Goal: Task Accomplishment & Management: Use online tool/utility

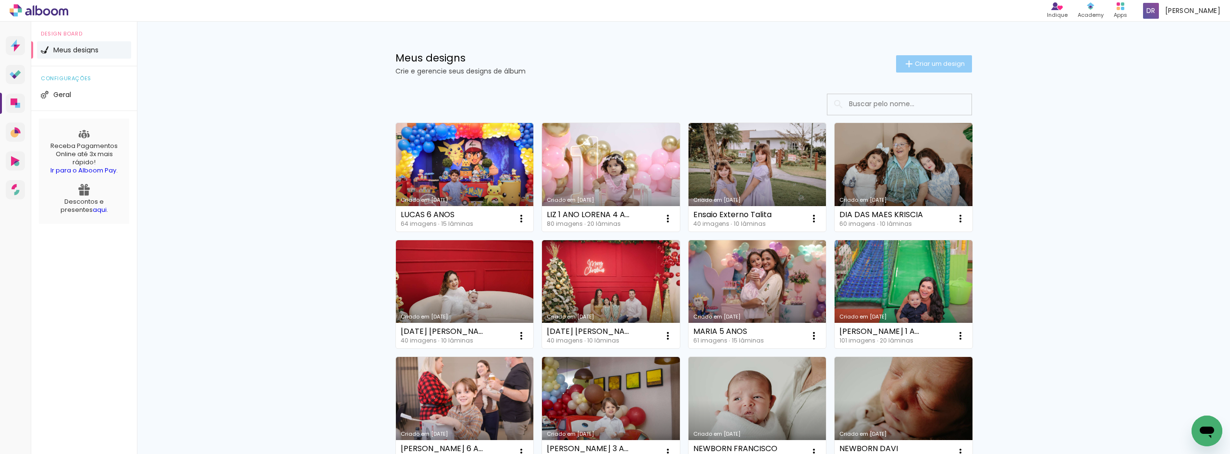
click at [932, 63] on span "Criar um design" at bounding box center [940, 64] width 50 height 6
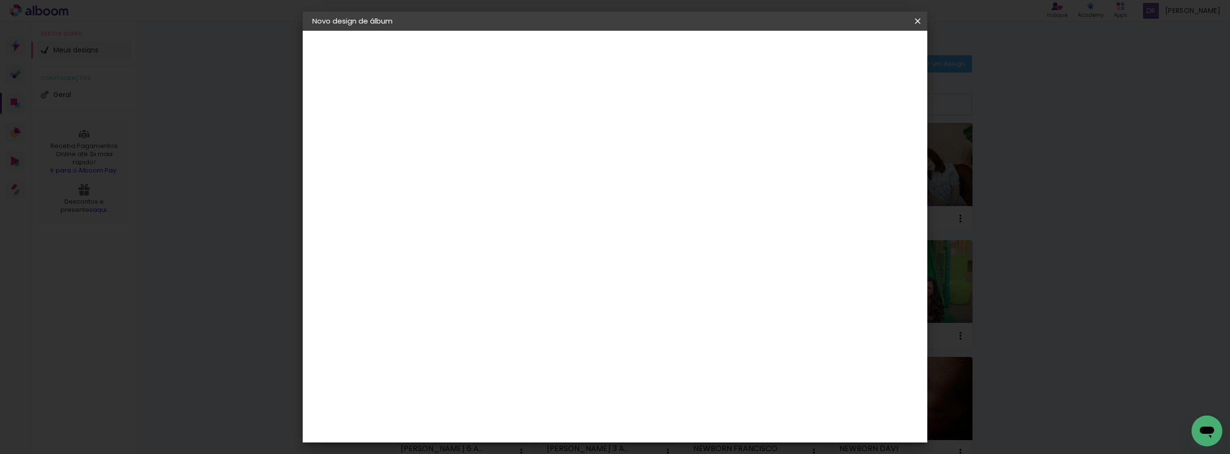
click at [469, 130] on input at bounding box center [469, 129] width 0 height 15
type input "[PERSON_NAME] 9 ANOS"
type paper-input "[PERSON_NAME] 9 ANOS"
click at [568, 57] on link "Avançar" at bounding box center [542, 51] width 52 height 16
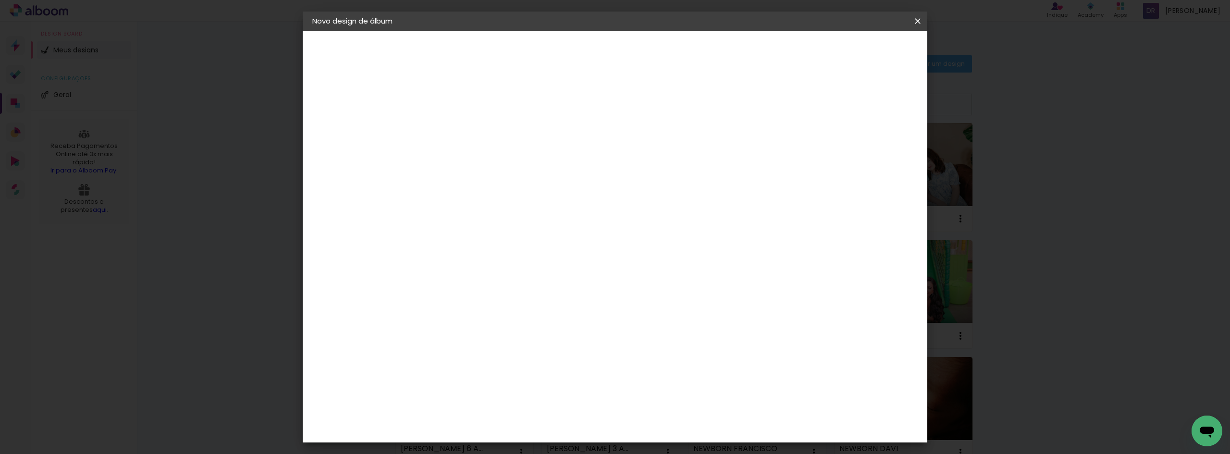
click at [546, 352] on paper-item "Clan Color" at bounding box center [494, 364] width 104 height 25
click at [649, 43] on paper-button "Avançar" at bounding box center [625, 51] width 47 height 16
click at [534, 342] on span "20 × 20" at bounding box center [512, 352] width 45 height 20
click at [0, 0] on slot "Avançar" at bounding box center [0, 0] width 0 height 0
click at [857, 49] on span "Iniciar design" at bounding box center [836, 51] width 44 height 7
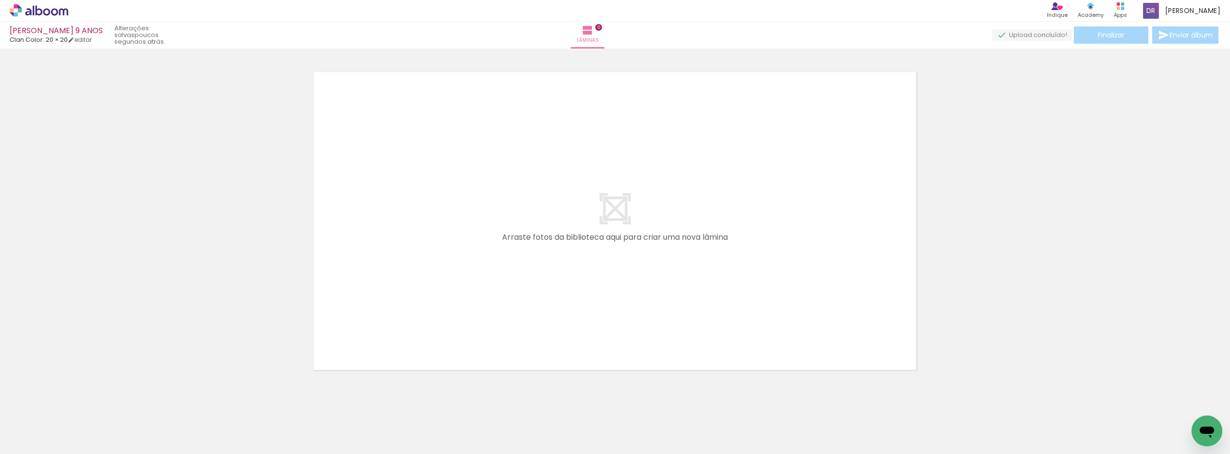
drag, startPoint x: 36, startPoint y: 11, endPoint x: 66, endPoint y: 19, distance: 31.2
click at [36, 11] on icon at bounding box center [39, 10] width 7 height 10
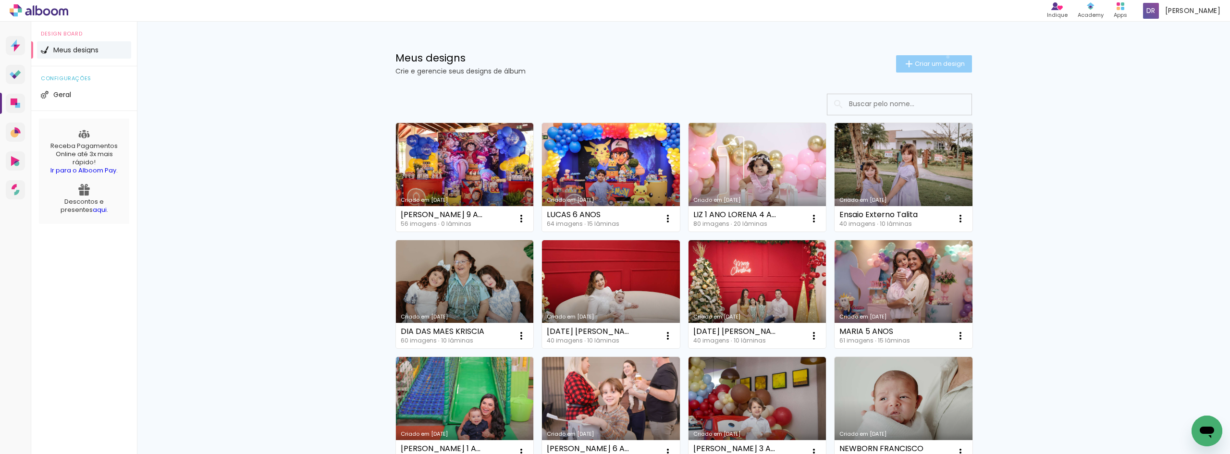
click at [942, 57] on paper-button "Criar um design" at bounding box center [934, 63] width 76 height 17
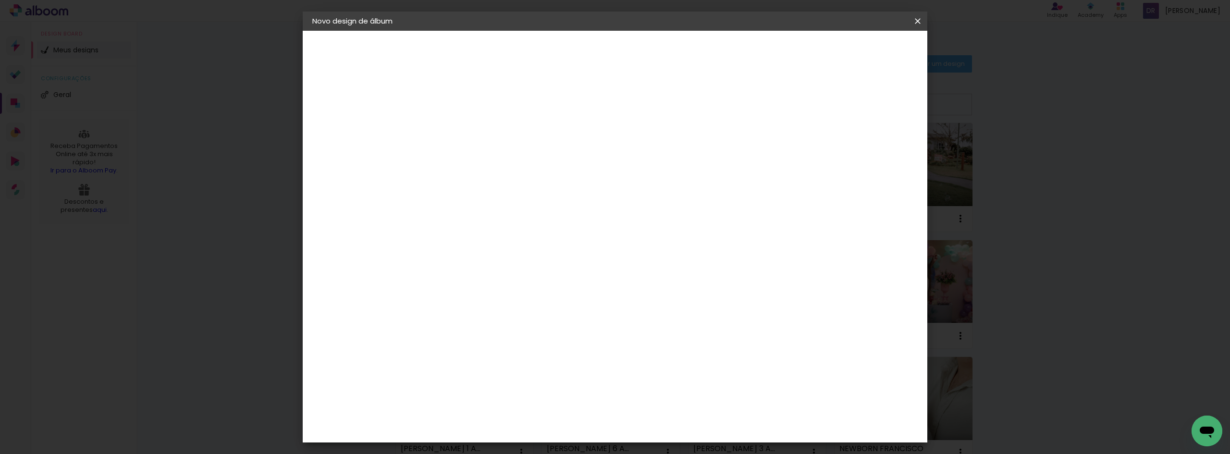
click at [469, 132] on input at bounding box center [469, 129] width 0 height 15
type input "MELISSA 1 ANO"
type paper-input "MELISSA 1 ANO"
click at [568, 54] on paper-button "Avançar" at bounding box center [544, 51] width 47 height 16
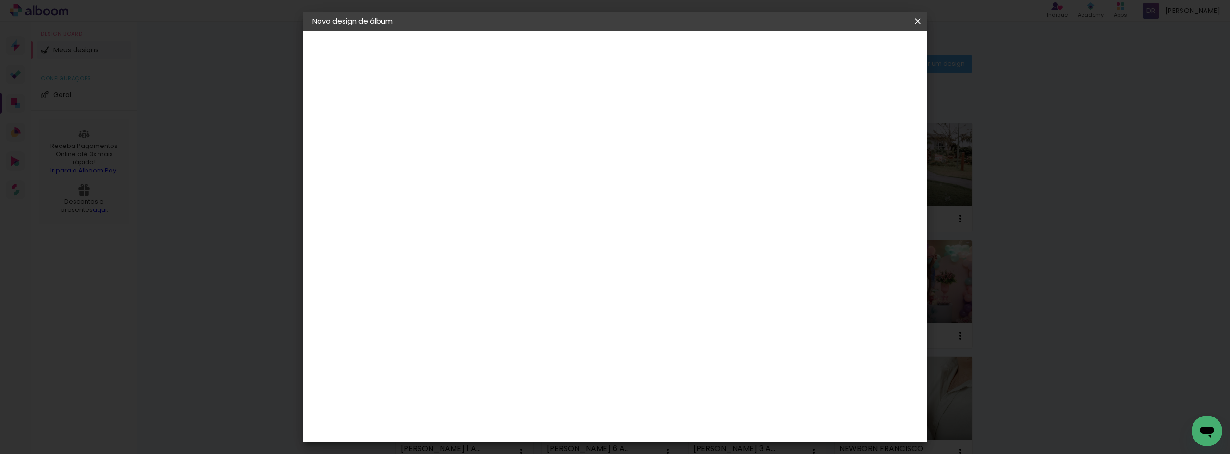
click at [484, 356] on div "Clan Color" at bounding box center [473, 363] width 21 height 15
click at [649, 45] on paper-button "Avançar" at bounding box center [625, 51] width 47 height 16
click at [534, 342] on span "20 × 20" at bounding box center [512, 352] width 45 height 20
click at [0, 0] on slot "Avançar" at bounding box center [0, 0] width 0 height 0
click at [857, 52] on span "Iniciar design" at bounding box center [836, 51] width 44 height 7
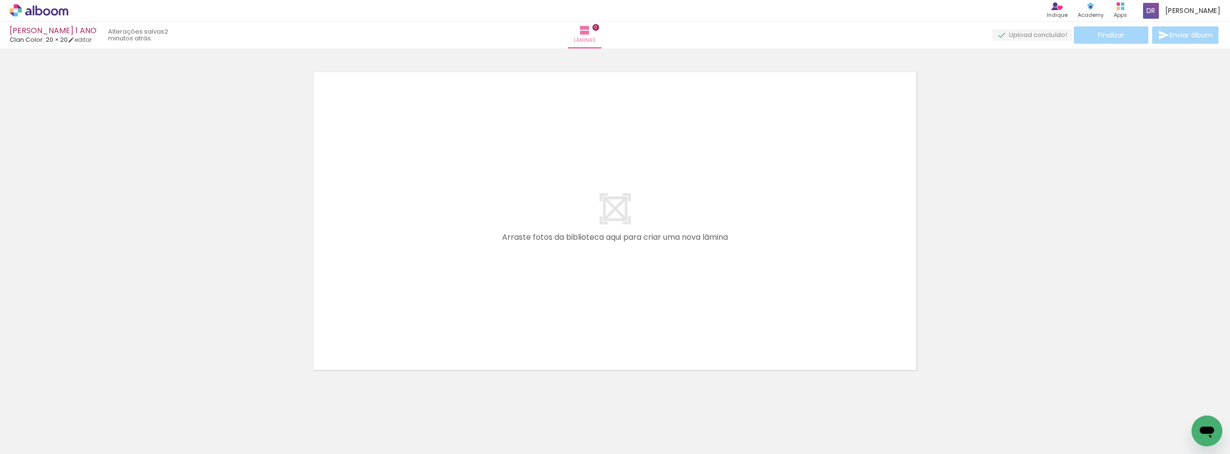
click at [27, 7] on icon at bounding box center [39, 10] width 59 height 12
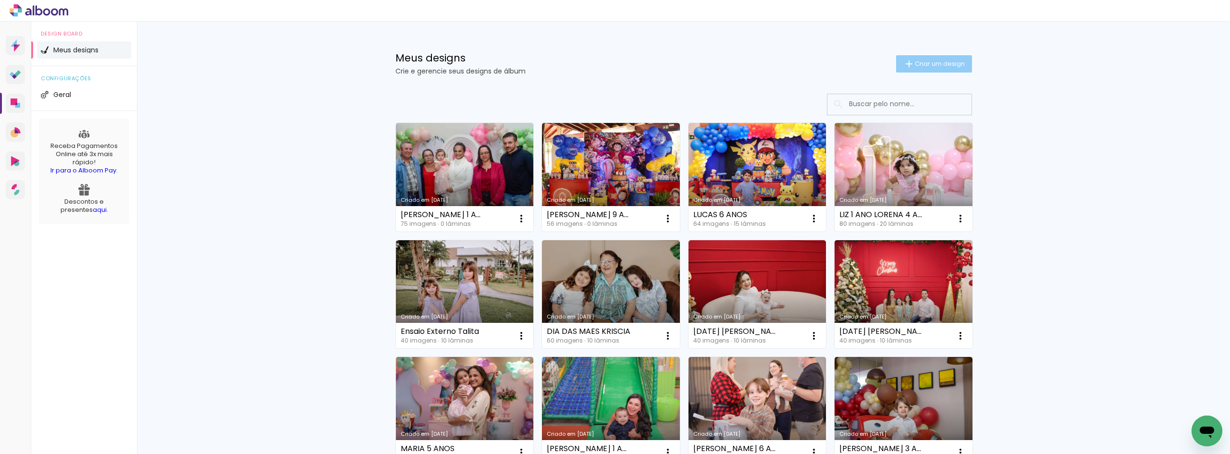
click at [937, 56] on paper-button "Criar um design" at bounding box center [934, 63] width 76 height 17
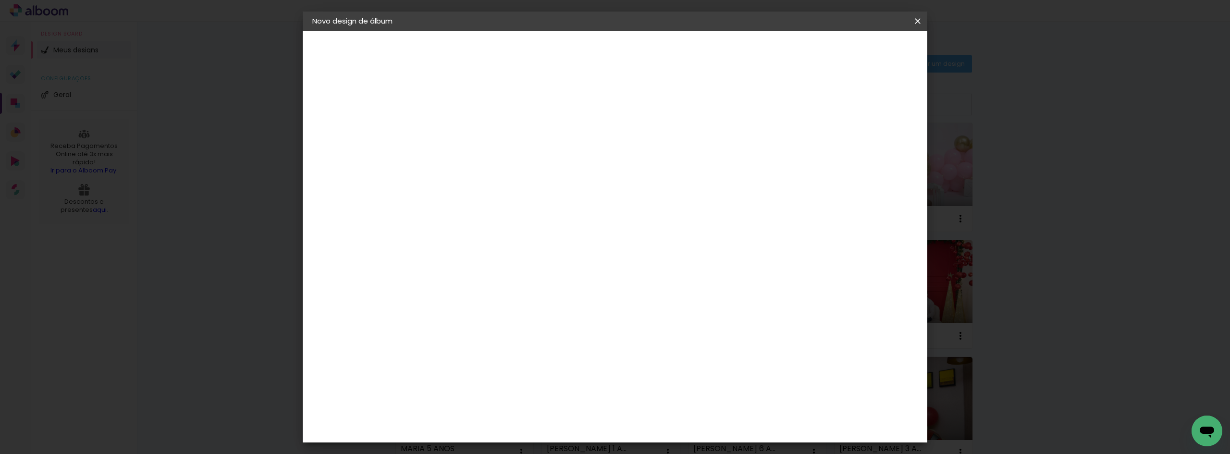
click at [469, 126] on input at bounding box center [469, 129] width 0 height 15
type input "p"
type input "PASCOA LIZ E LUMA"
type paper-input "PASCOA LIZ E LUMA"
click at [568, 54] on paper-button "Avançar" at bounding box center [544, 51] width 47 height 16
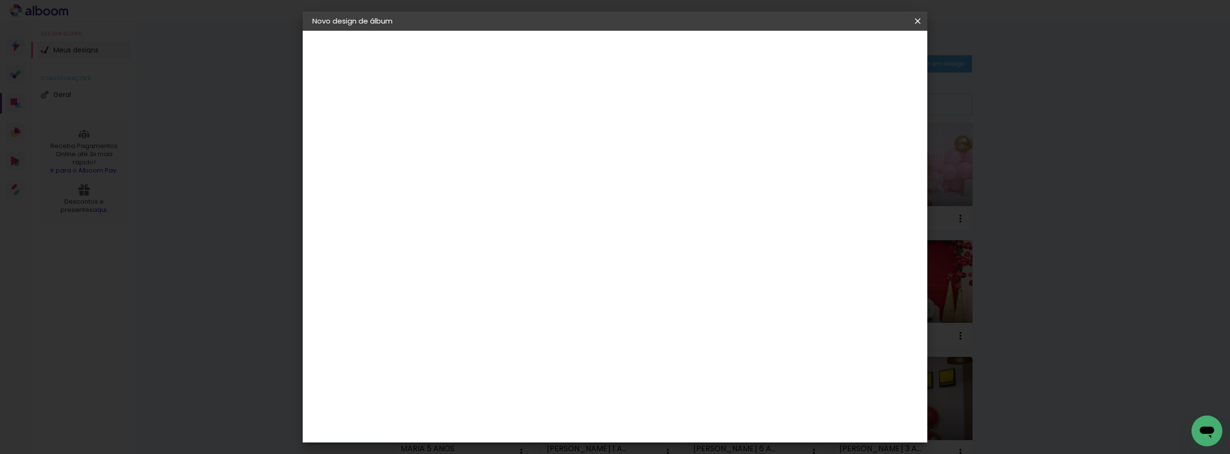
scroll to position [336, 0]
click at [484, 308] on div "Clan Color" at bounding box center [473, 315] width 21 height 15
click at [649, 52] on paper-button "Avançar" at bounding box center [625, 51] width 47 height 16
click at [534, 342] on span "20 × 20" at bounding box center [512, 352] width 45 height 20
click at [0, 0] on slot "Avançar" at bounding box center [0, 0] width 0 height 0
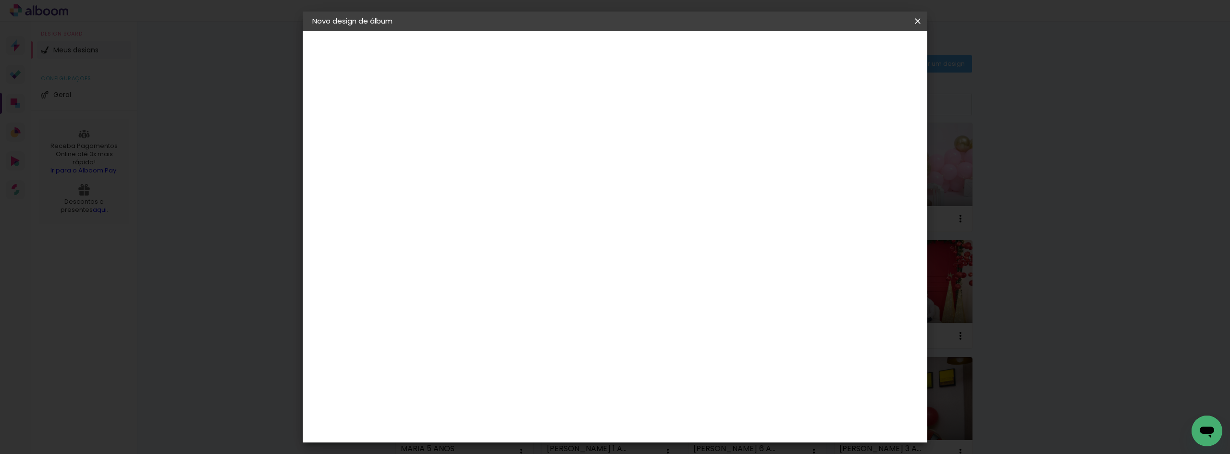
click at [857, 49] on span "Iniciar design" at bounding box center [836, 51] width 44 height 7
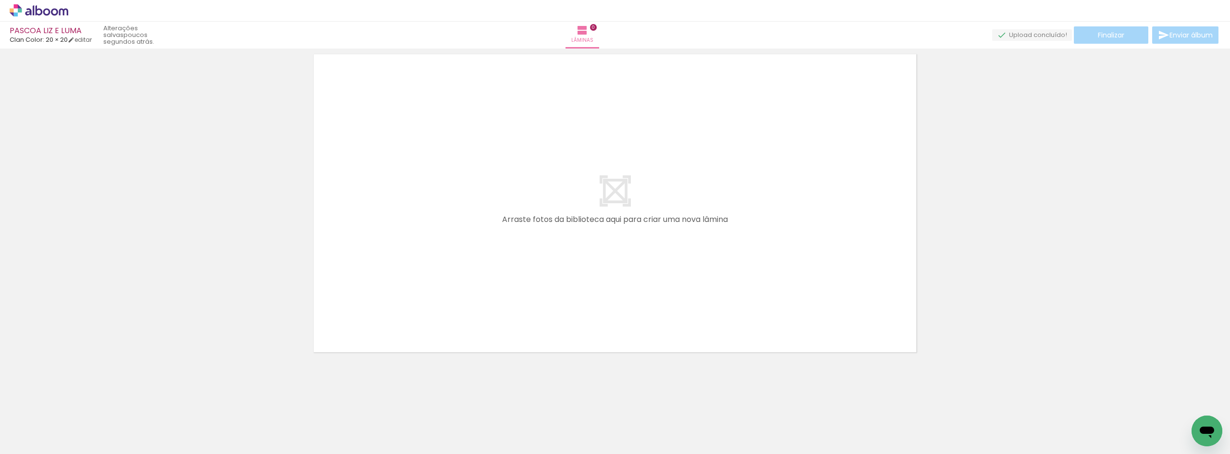
click at [165, 255] on div at bounding box center [615, 191] width 1230 height 339
click at [50, 9] on icon at bounding box center [39, 10] width 59 height 12
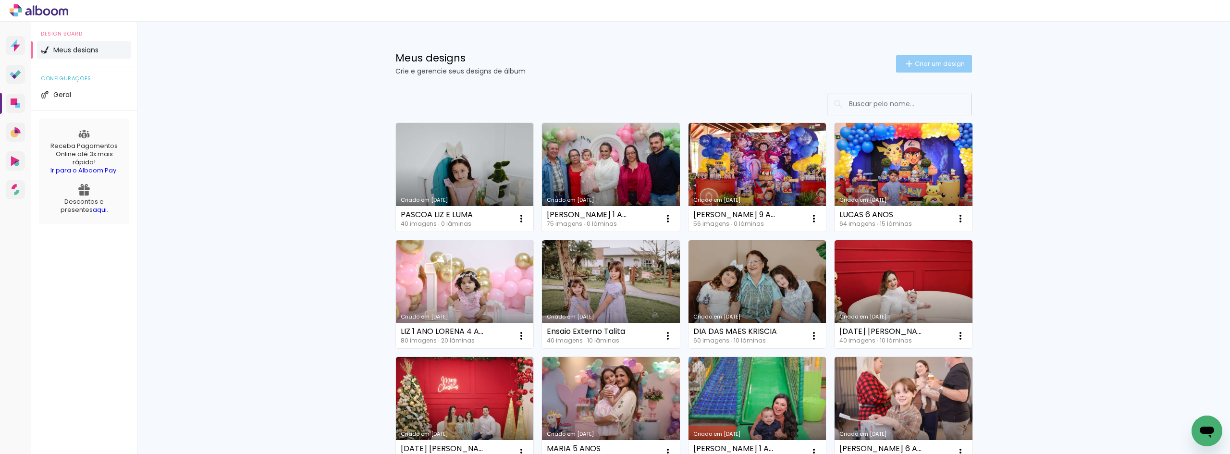
click at [936, 56] on paper-button "Criar um design" at bounding box center [934, 63] width 76 height 17
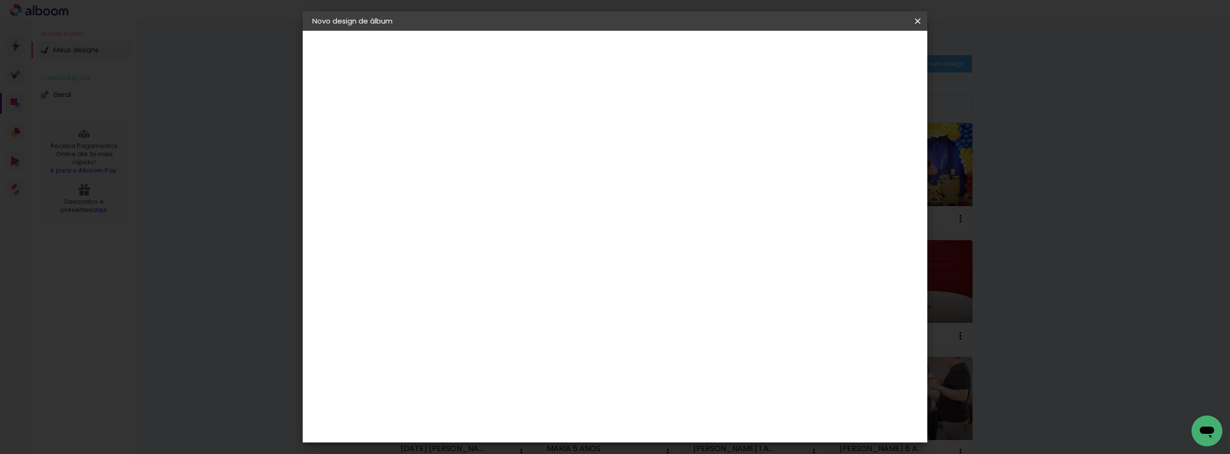
click at [469, 125] on input at bounding box center [469, 129] width 0 height 15
type input "DIA DAS MAES VANESSA"
type paper-input "DIA DAS MAES VANESSA"
click at [0, 0] on slot "Avançar" at bounding box center [0, 0] width 0 height 0
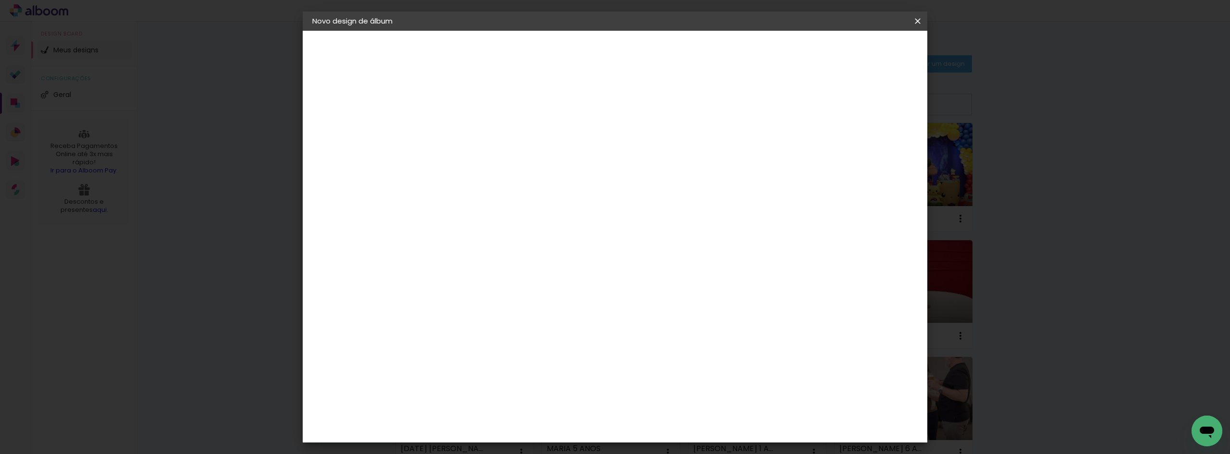
click at [484, 308] on div "Clan Color" at bounding box center [473, 315] width 21 height 15
click at [0, 0] on slot "Avançar" at bounding box center [0, 0] width 0 height 0
click at [534, 342] on span "20 × 20" at bounding box center [512, 352] width 45 height 20
click at [0, 0] on slot "Avançar" at bounding box center [0, 0] width 0 height 0
click at [857, 48] on span "Iniciar design" at bounding box center [836, 51] width 44 height 7
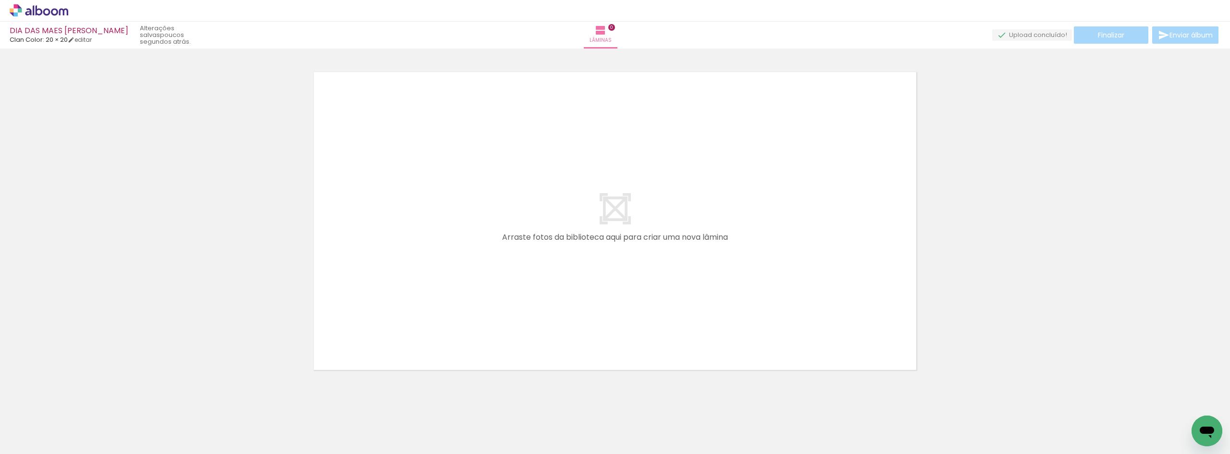
click at [57, 17] on div "› Editor de álbum" at bounding box center [615, 11] width 1230 height 22
click at [56, 7] on icon at bounding box center [39, 10] width 59 height 12
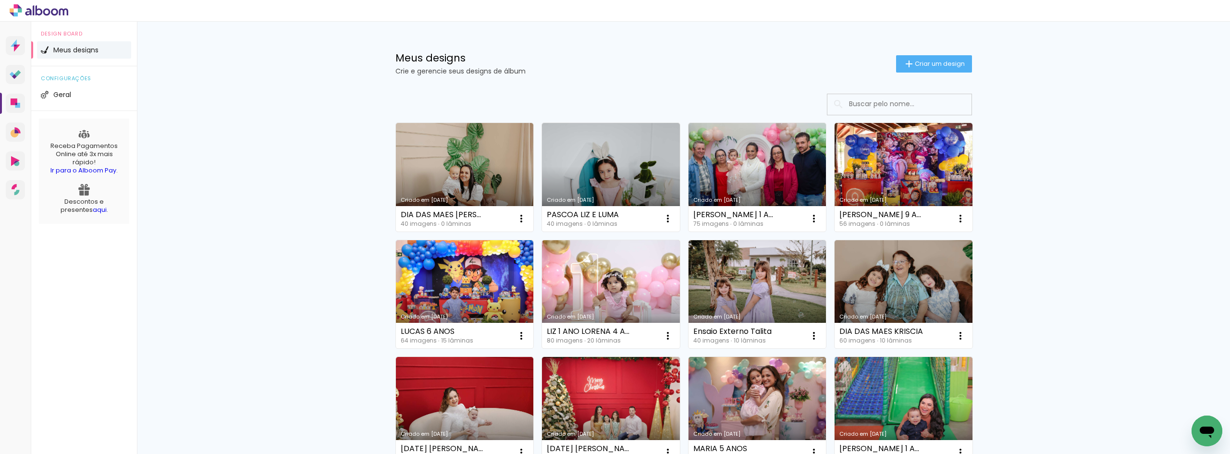
drag, startPoint x: 909, startPoint y: 62, endPoint x: 906, endPoint y: 67, distance: 5.9
click at [909, 62] on iron-icon at bounding box center [909, 64] width 12 height 12
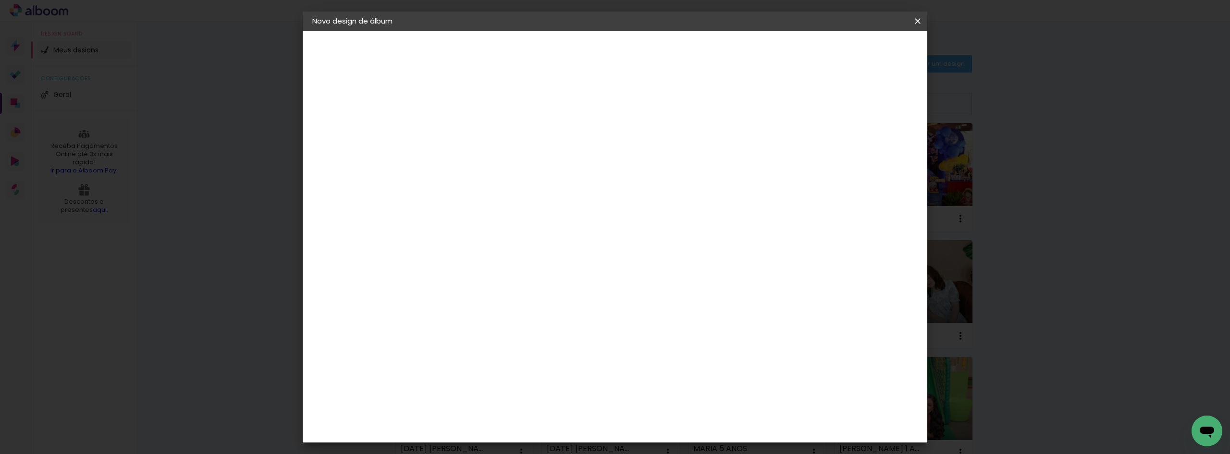
click at [469, 124] on input at bounding box center [469, 129] width 0 height 15
type input "LUMA 6 ANOS"
type paper-input "LUMA 6 ANOS"
click at [0, 0] on slot "Avançar" at bounding box center [0, 0] width 0 height 0
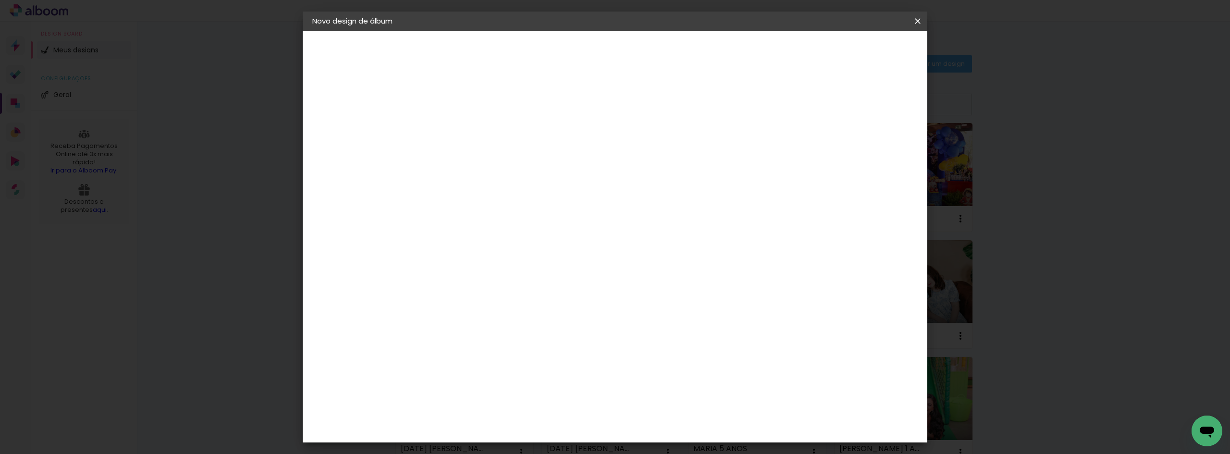
click at [484, 453] on div "Clan Color" at bounding box center [473, 460] width 21 height 15
click at [0, 0] on slot "Avançar" at bounding box center [0, 0] width 0 height 0
click at [534, 304] on span "20 × 20" at bounding box center [512, 314] width 45 height 20
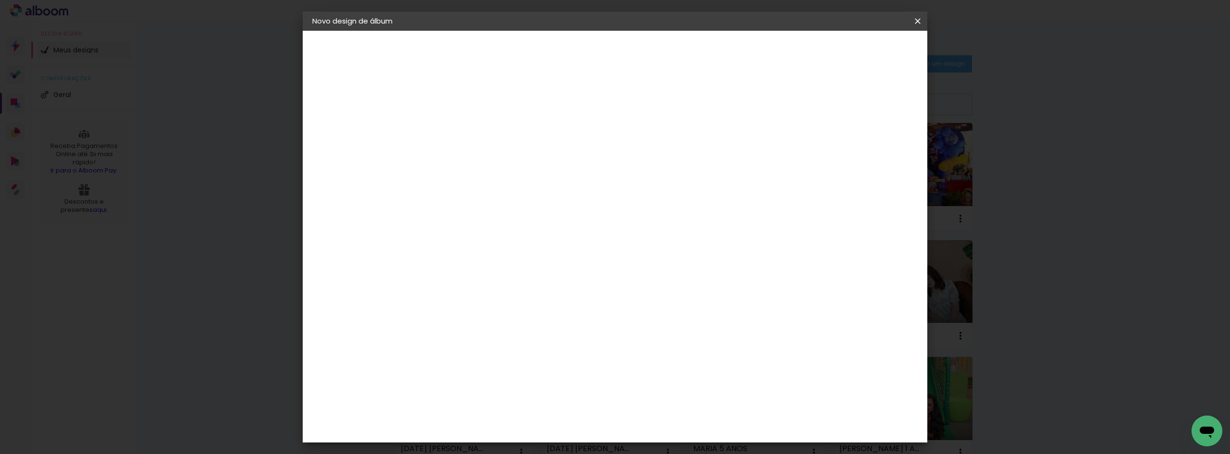
click at [0, 0] on slot "Avançar" at bounding box center [0, 0] width 0 height 0
click at [803, 104] on div at bounding box center [799, 103] width 9 height 9
type paper-checkbox "on"
click at [803, 104] on div at bounding box center [799, 103] width 9 height 9
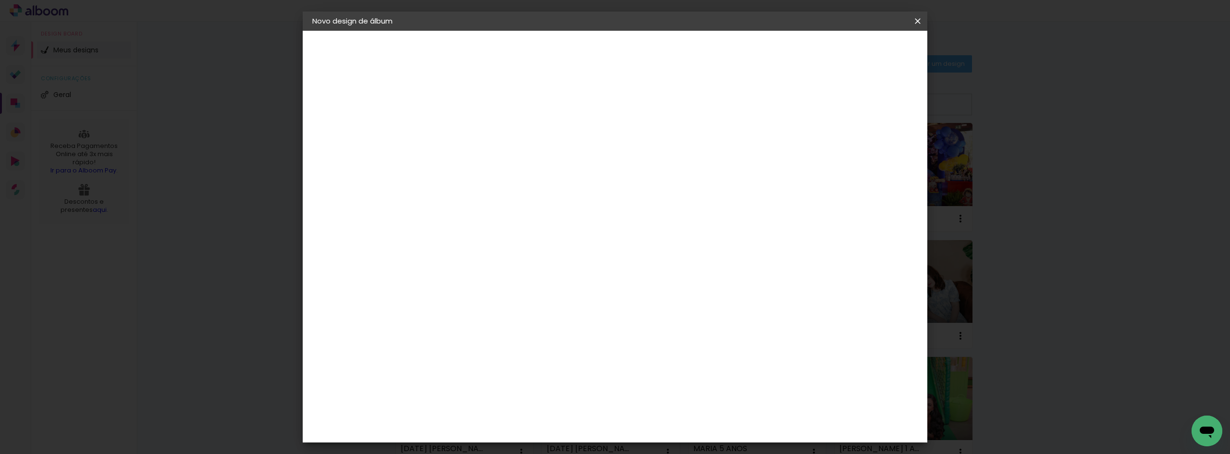
click at [803, 104] on div at bounding box center [799, 103] width 9 height 9
click at [857, 51] on span "Iniciar design" at bounding box center [836, 51] width 44 height 7
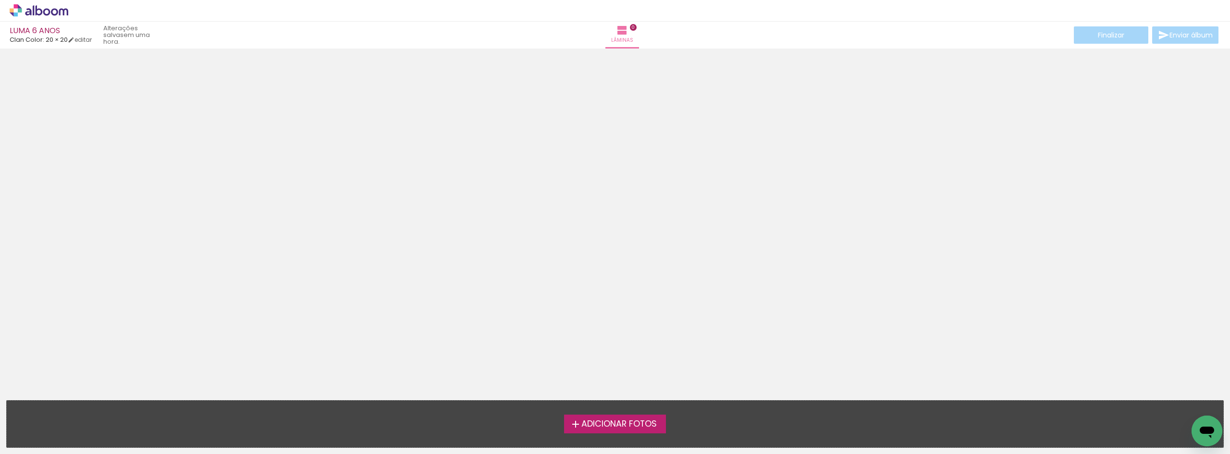
click at [646, 245] on div at bounding box center [615, 221] width 1230 height 339
click at [355, 198] on div at bounding box center [615, 221] width 1230 height 339
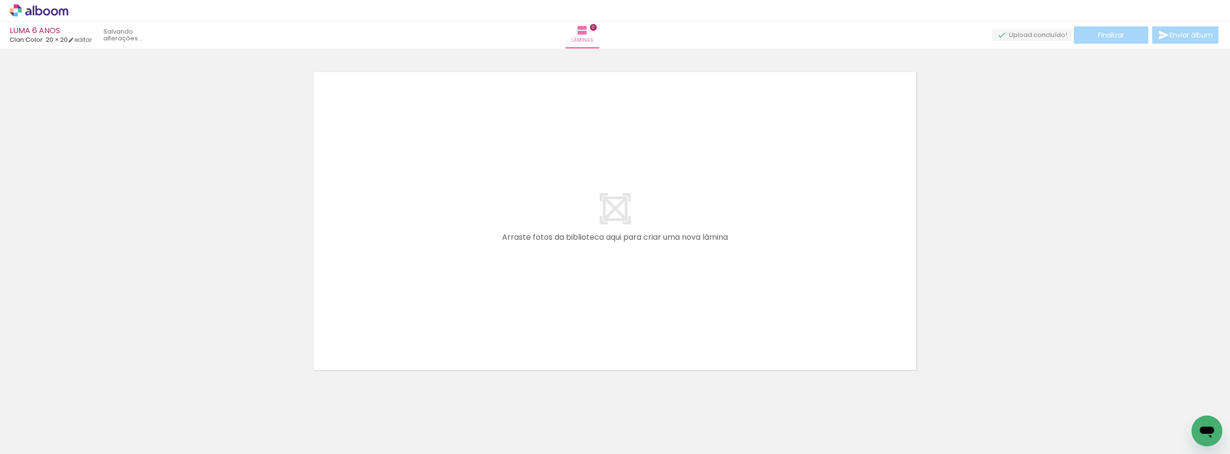
click at [1028, 244] on div at bounding box center [615, 208] width 1230 height 339
click at [153, 123] on div at bounding box center [615, 208] width 1230 height 339
